Goal: Task Accomplishment & Management: Use online tool/utility

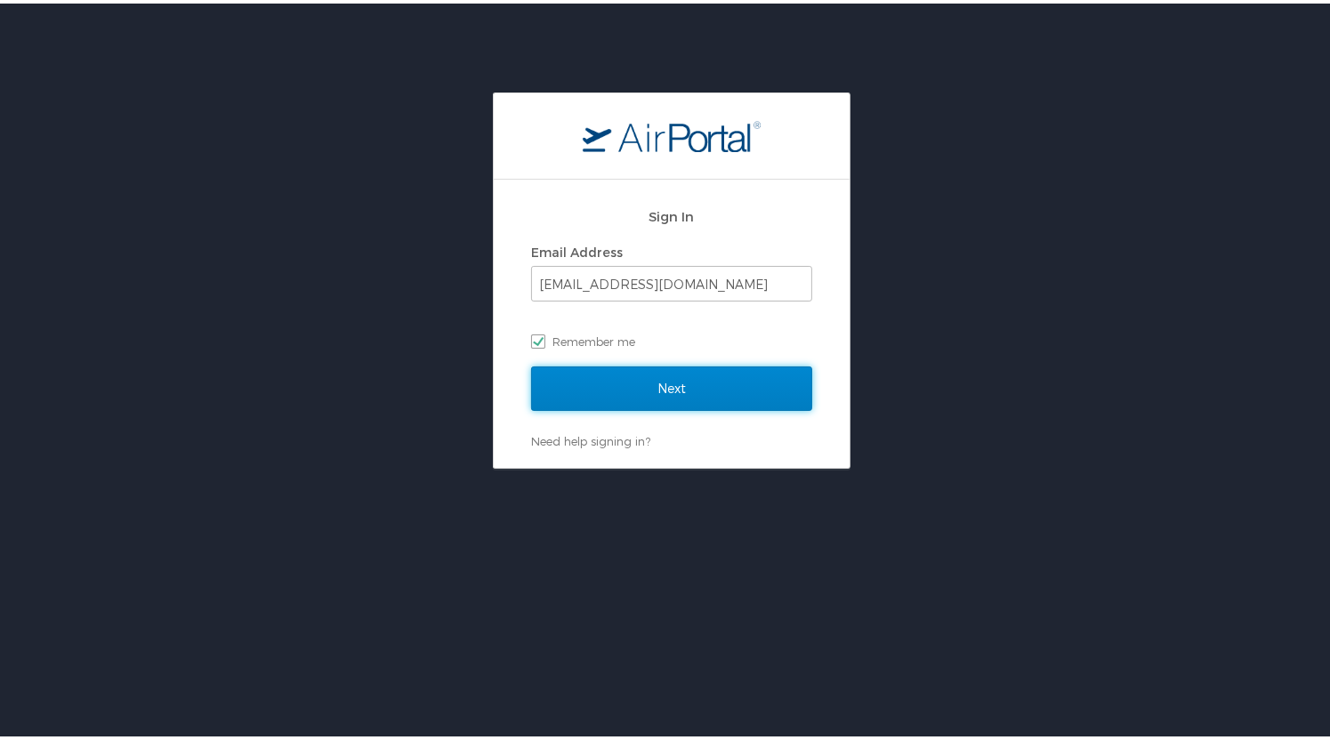
click at [740, 380] on input "Next" at bounding box center [671, 385] width 281 height 44
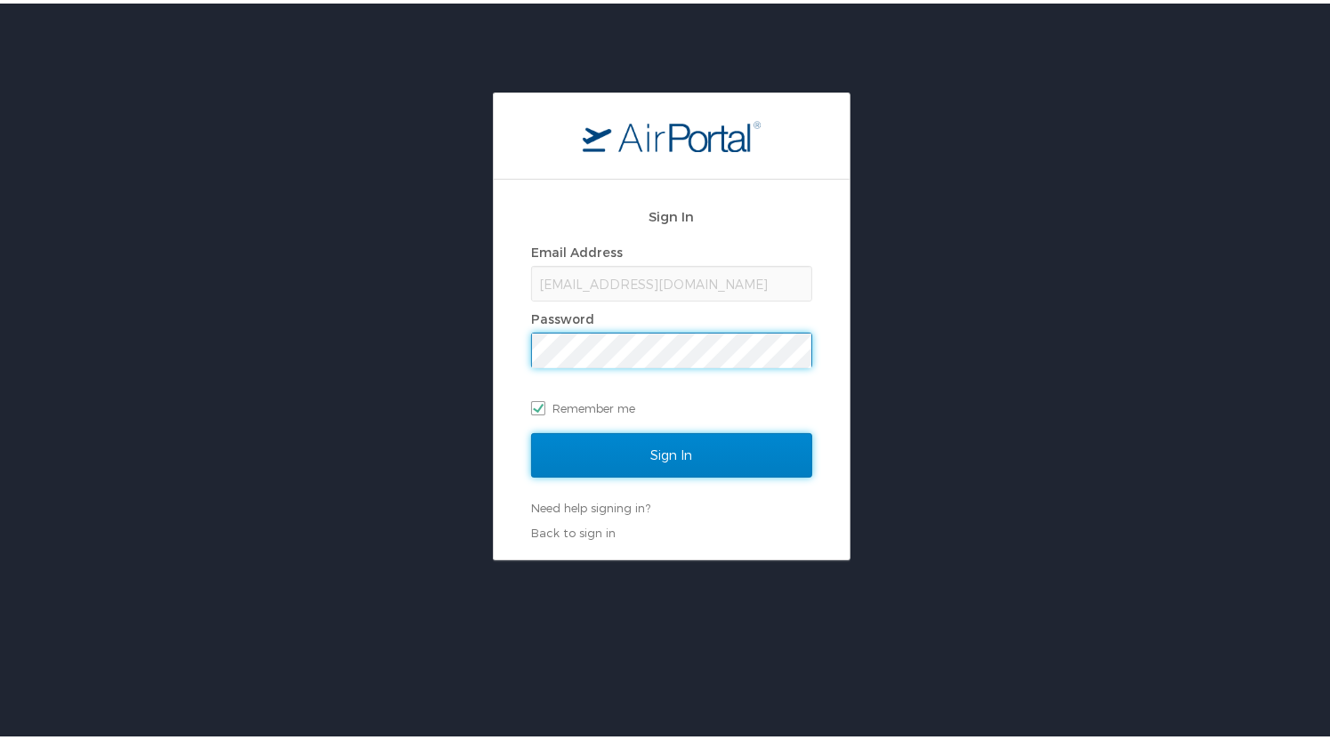
click at [718, 454] on input "Sign In" at bounding box center [671, 452] width 281 height 44
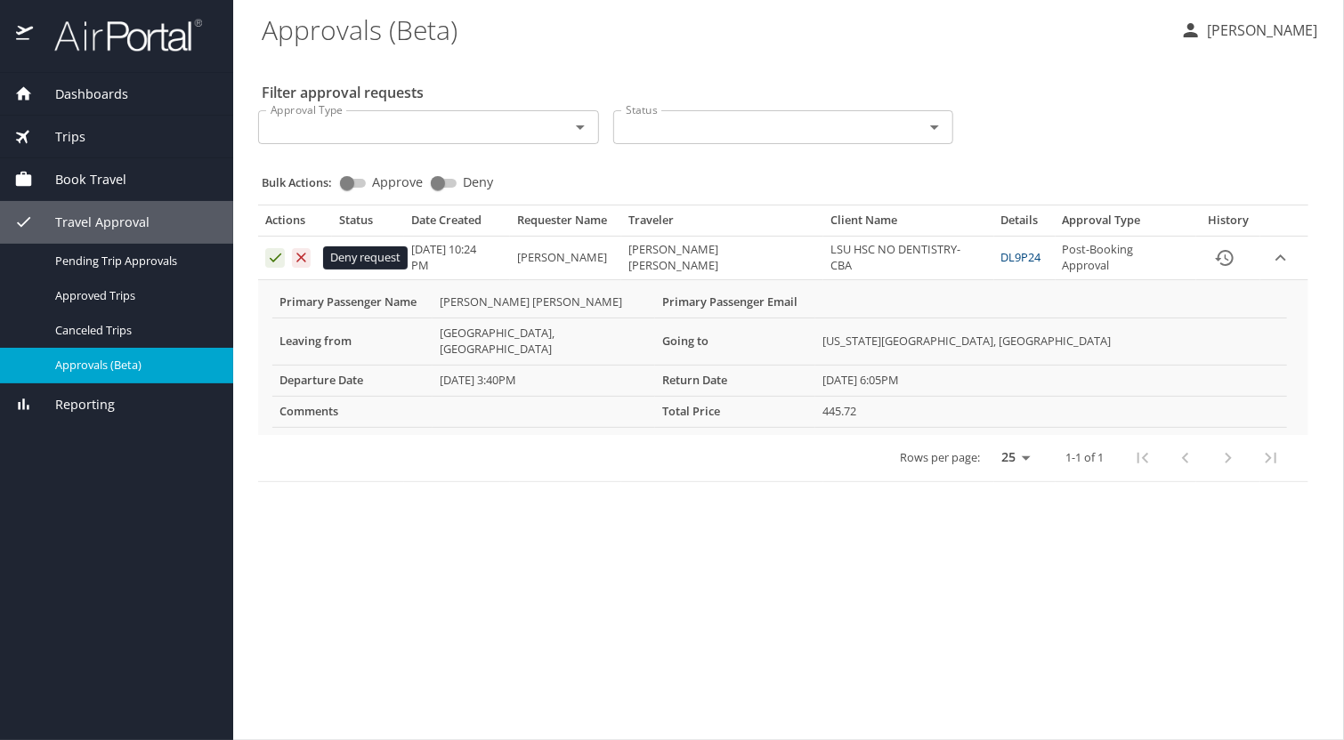
click at [300, 255] on icon "Approval table" at bounding box center [301, 257] width 17 height 17
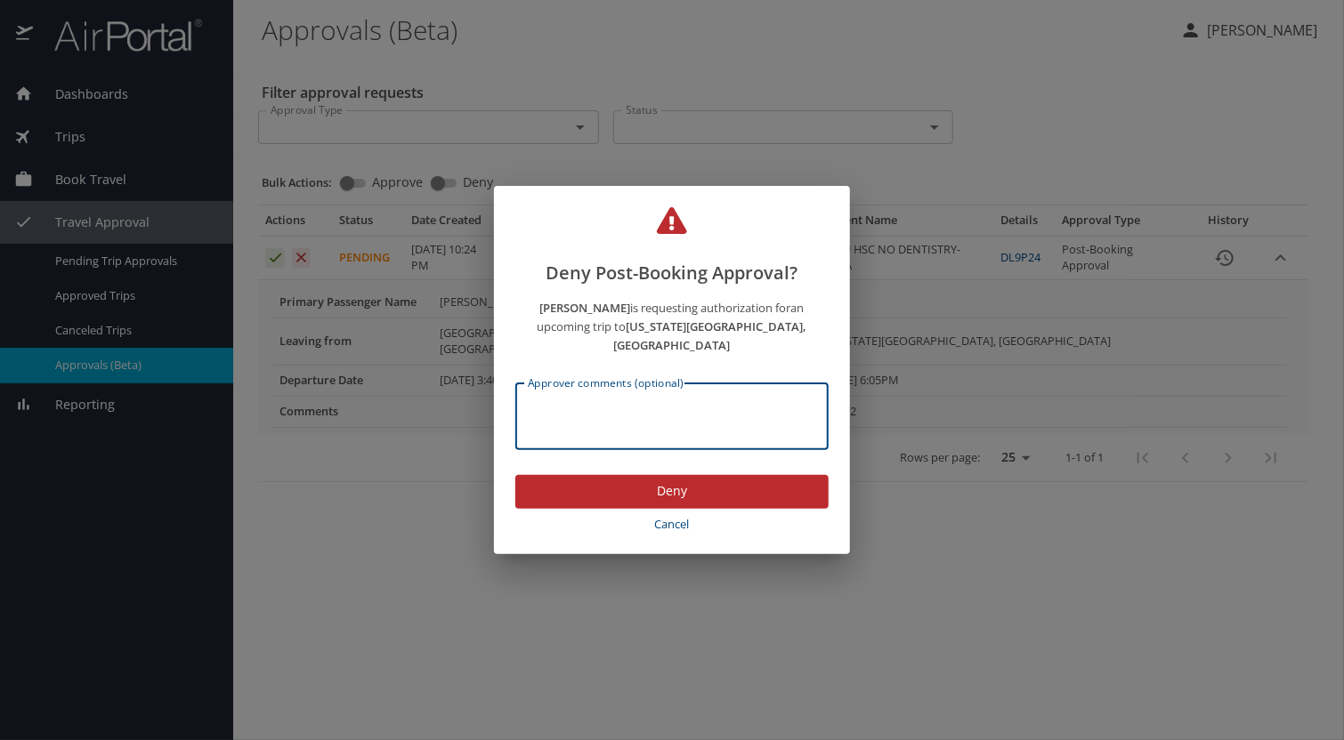
click at [550, 401] on textarea "Approver comments (optional)" at bounding box center [672, 417] width 288 height 34
type textarea "Not approved for CBA"
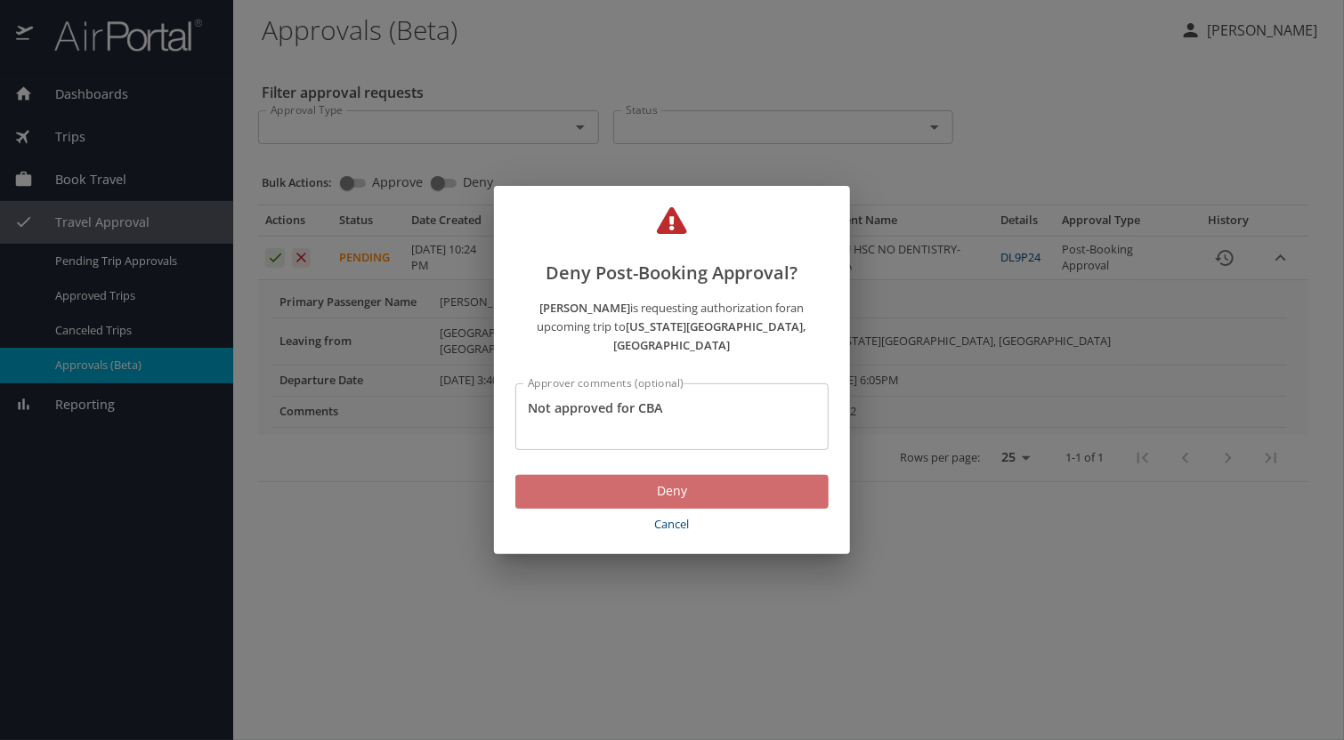
click at [608, 481] on span "Deny" at bounding box center [672, 492] width 285 height 22
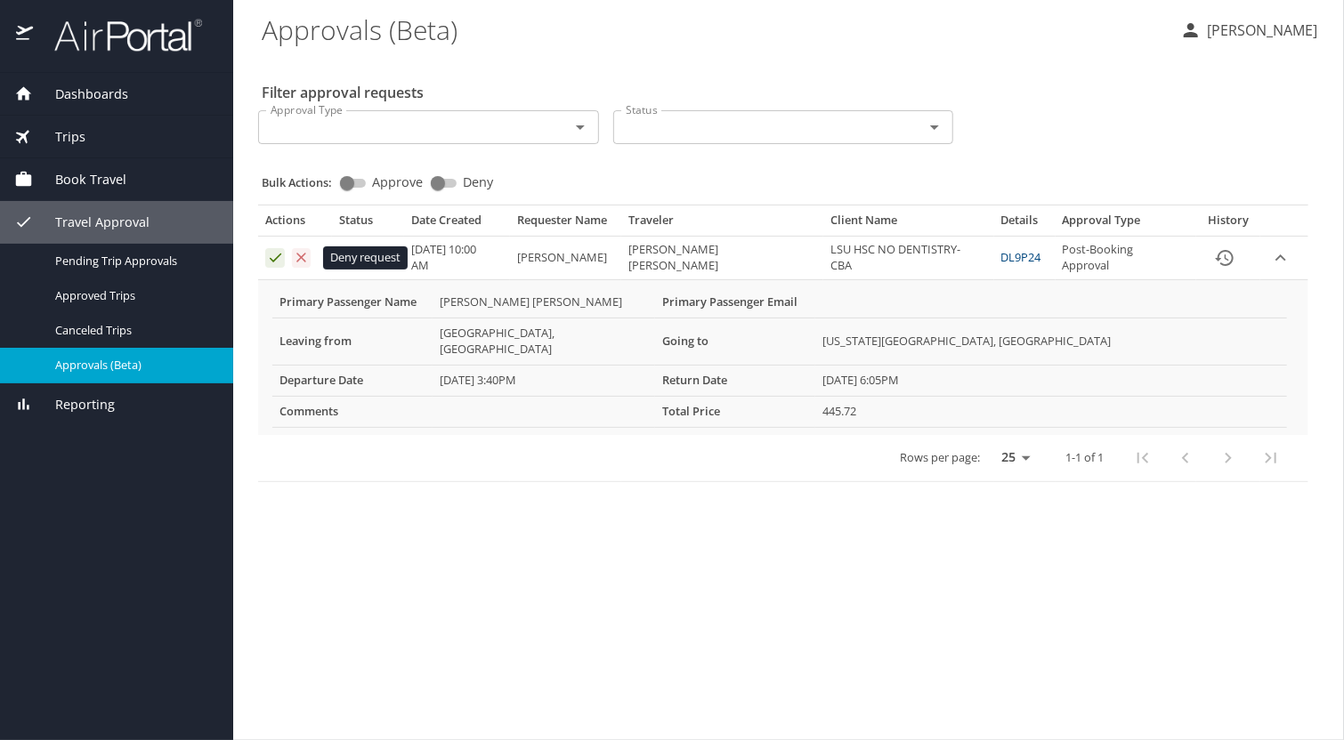
click at [303, 258] on icon "Approval table" at bounding box center [302, 258] width 10 height 10
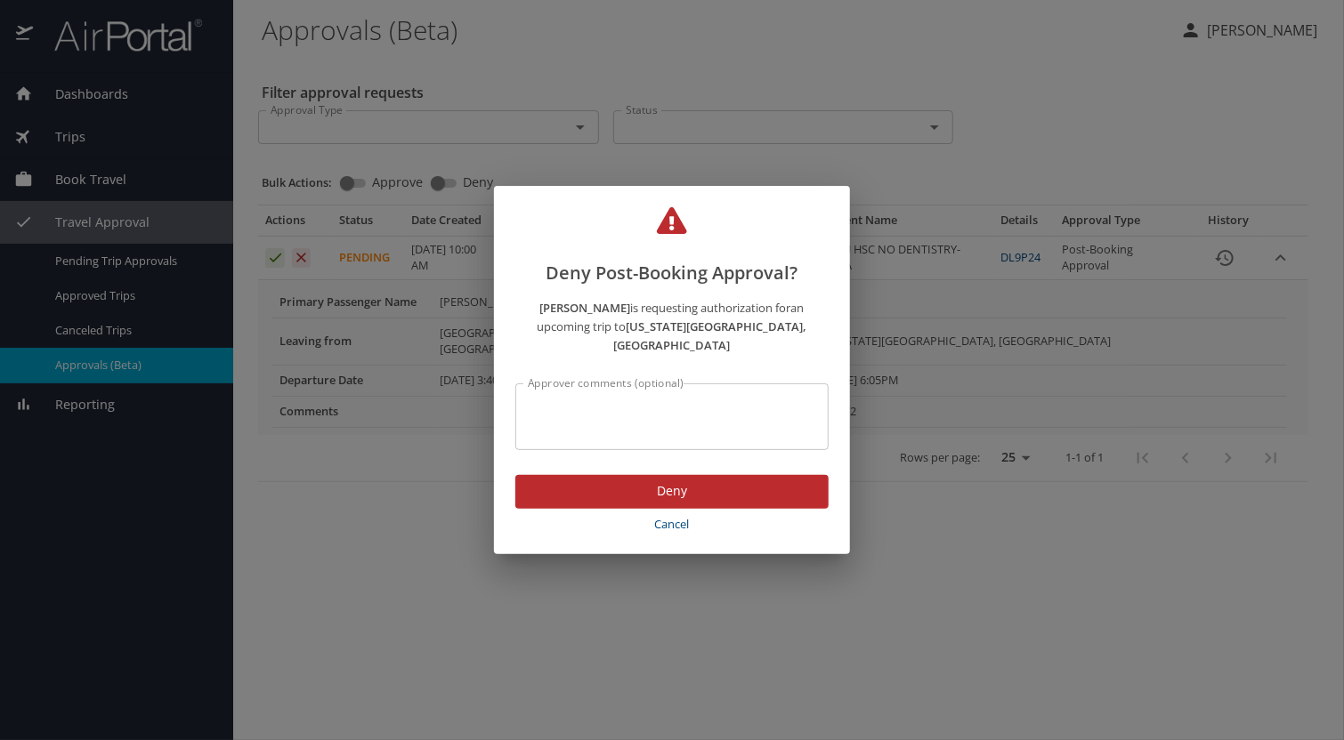
click at [571, 387] on div "Approver comments (optional)" at bounding box center [671, 417] width 313 height 67
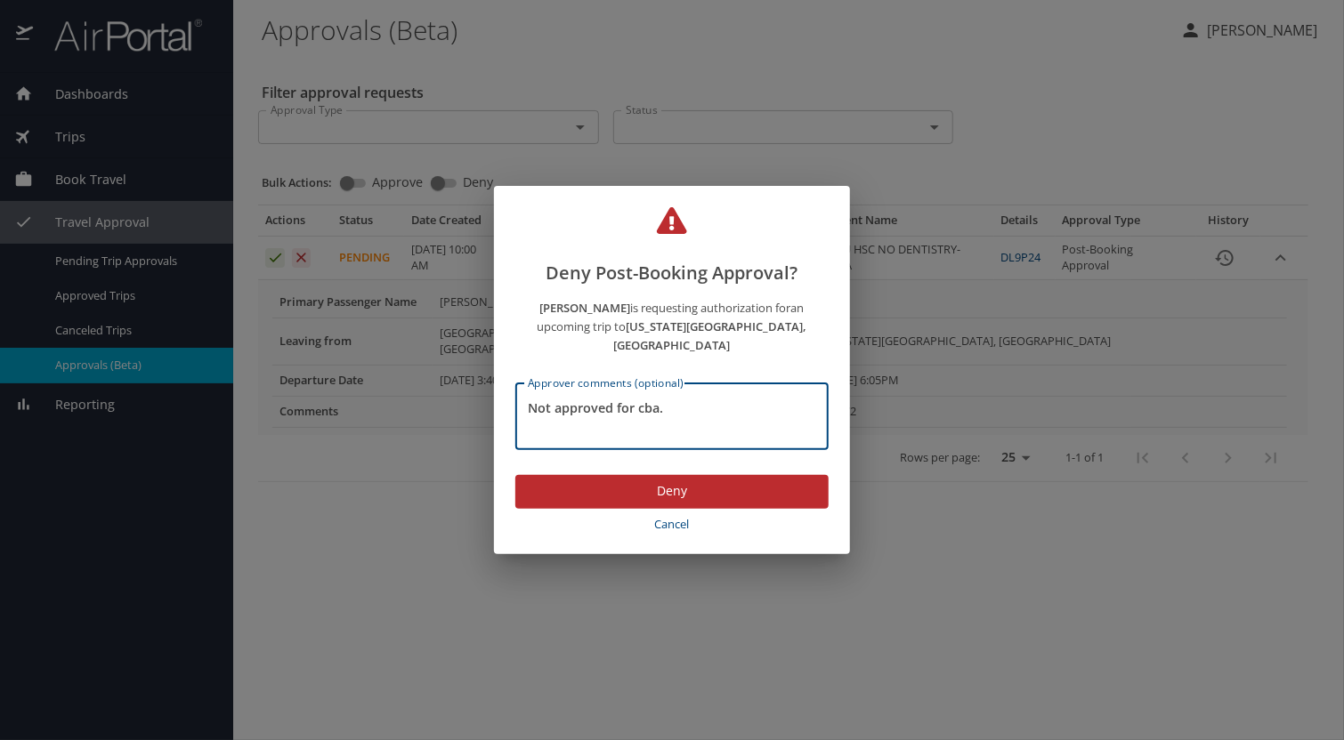
type textarea "Not approved for cba."
click at [670, 482] on span "Deny" at bounding box center [672, 492] width 285 height 22
